Goal: Task Accomplishment & Management: Manage account settings

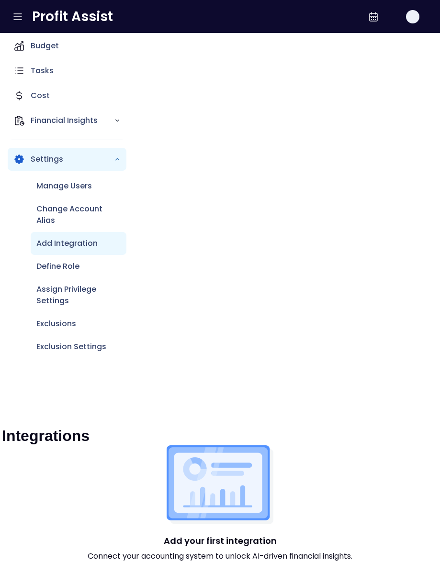
click at [251, 205] on div "Dashboard Budget Tasks Cost Financial Insights Settings Manage Users Change Acc…" at bounding box center [220, 380] width 440 height 760
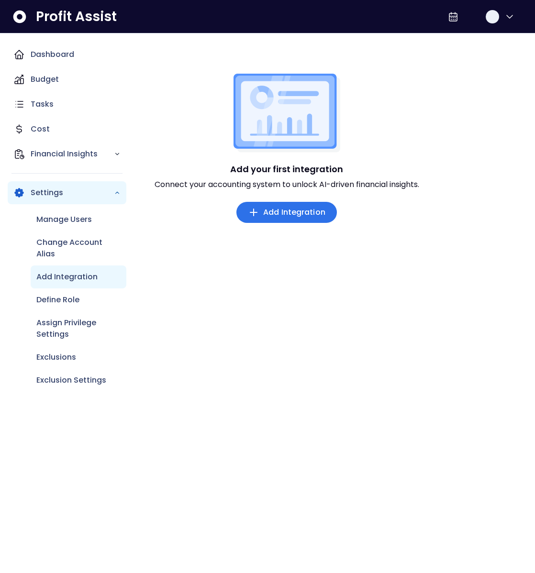
click at [379, 333] on div "Add your first integration Connect your accounting system to unlock AI-driven f…" at bounding box center [286, 230] width 493 height 312
click at [215, 64] on div "Integrations" at bounding box center [286, 64] width 493 height 19
click at [23, 18] on icon at bounding box center [19, 16] width 13 height 13
click at [222, 43] on div "Integrations Add your first integration Connect your accounting system to unloc…" at bounding box center [286, 211] width 497 height 354
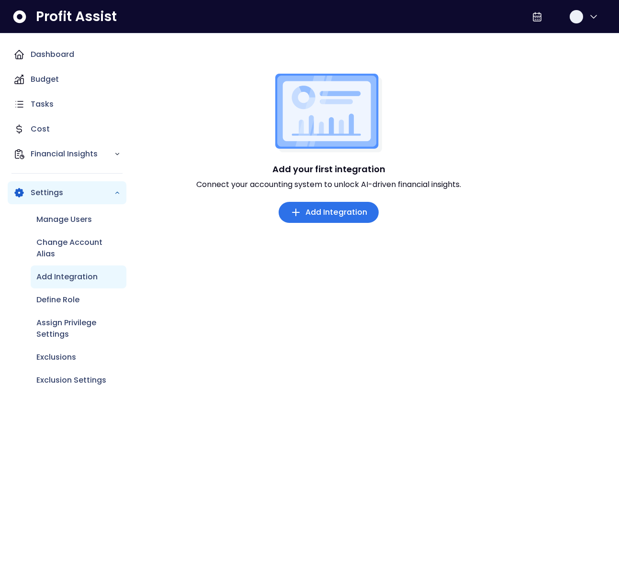
click at [77, 275] on p "Add Integration" at bounding box center [66, 276] width 61 height 11
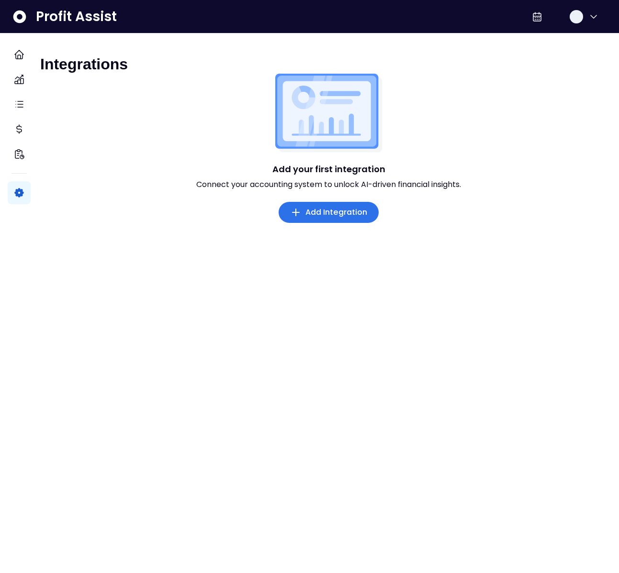
click at [196, 262] on div "Add your first integration Connect your accounting system to unlock AI-driven f…" at bounding box center [328, 230] width 577 height 312
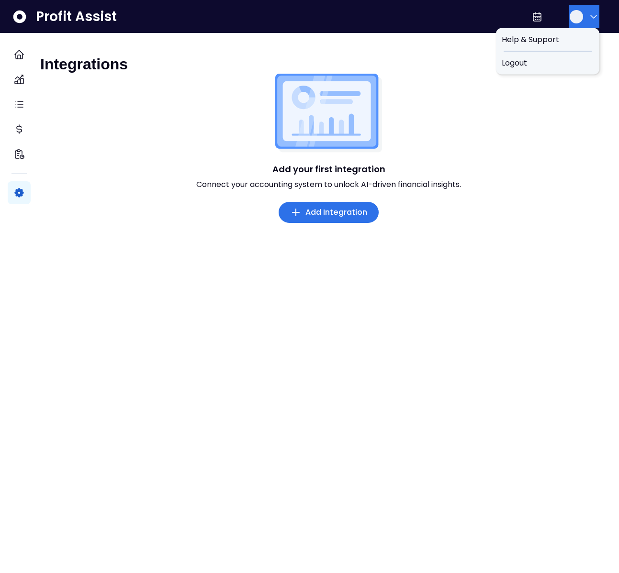
click at [439, 12] on button "button" at bounding box center [584, 16] width 31 height 23
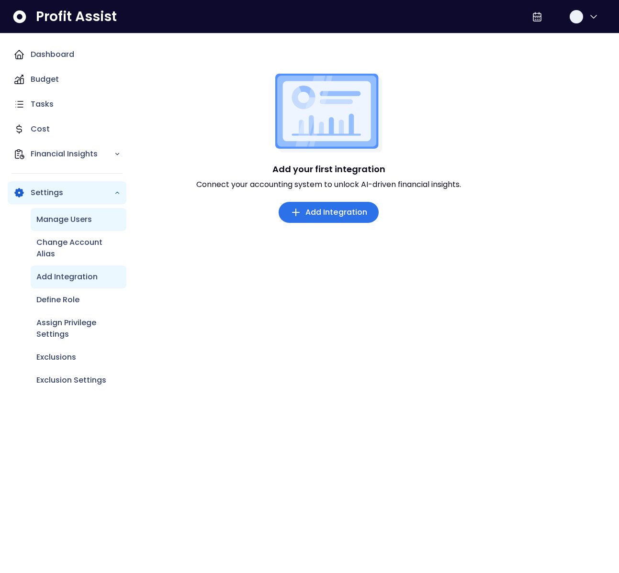
click at [65, 223] on p "Manage Users" at bounding box center [64, 219] width 56 height 11
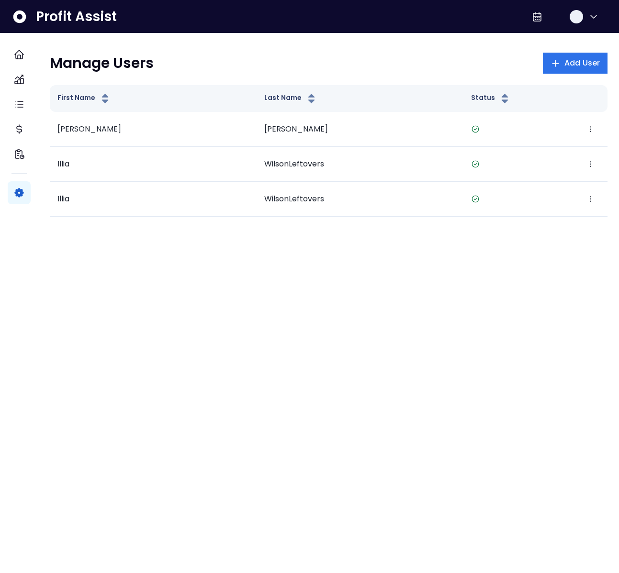
click at [220, 228] on html "Dashboard Budget Tasks Cost Financial Insights Settings Profit Assist Manage Us…" at bounding box center [309, 114] width 619 height 228
